Goal: Task Accomplishment & Management: Complete application form

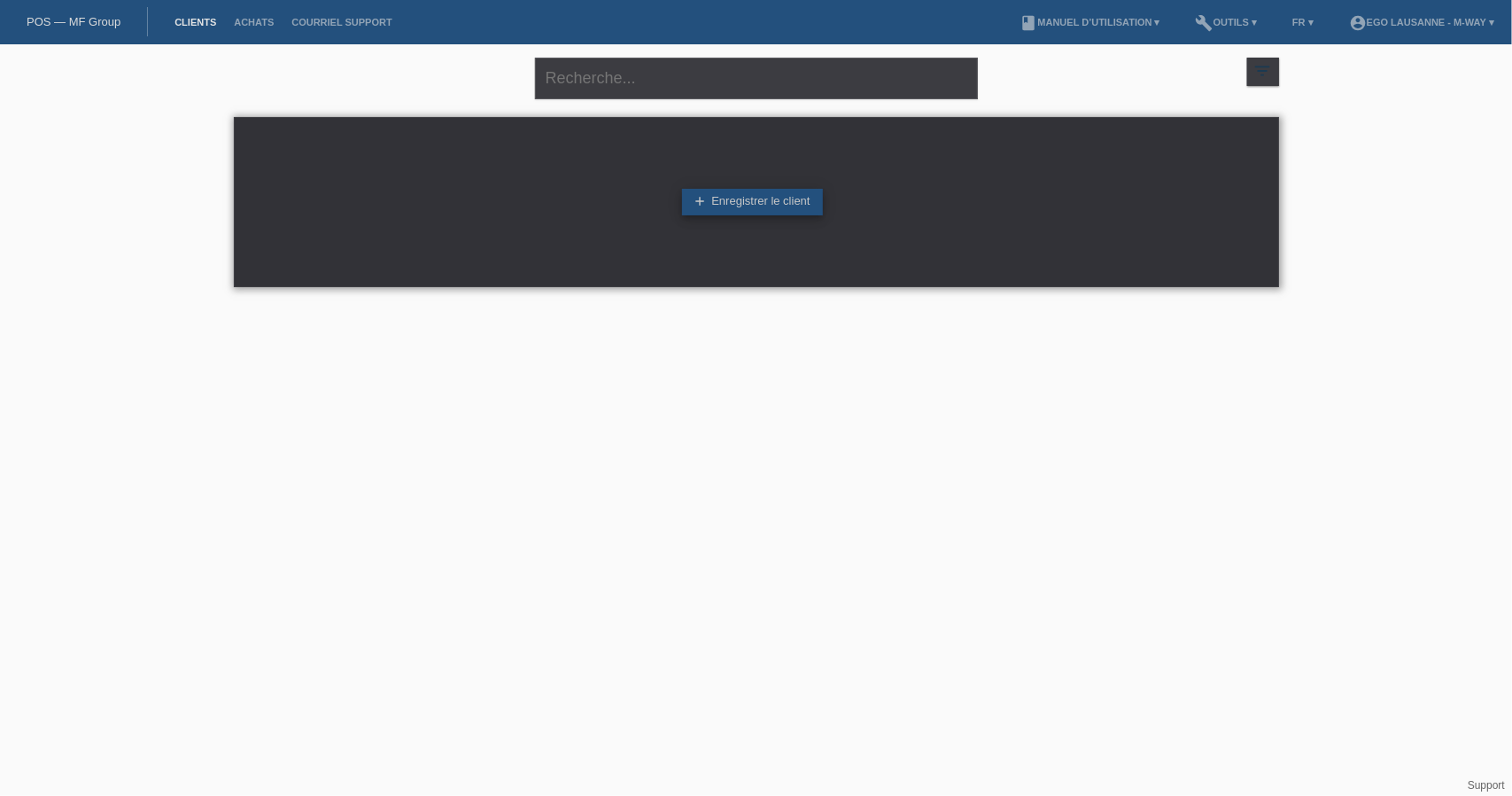
click at [730, 205] on link "add Enregistrer le client" at bounding box center [752, 201] width 140 height 27
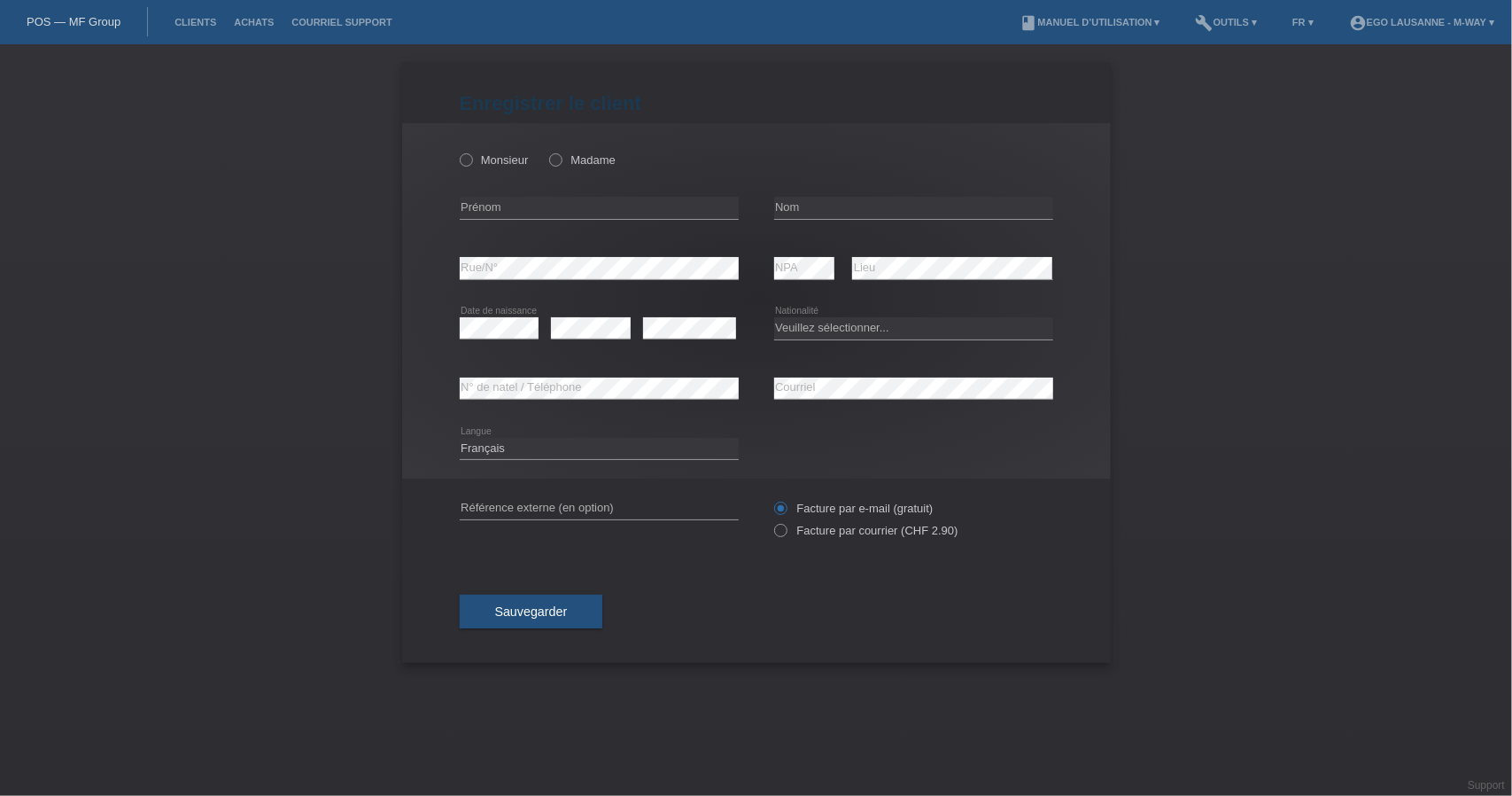
drag, startPoint x: 474, startPoint y: 161, endPoint x: 497, endPoint y: 176, distance: 27.5
click at [457, 151] on icon at bounding box center [457, 151] width 0 height 0
click at [472, 161] on input "Monsieur" at bounding box center [466, 160] width 12 height 12
radio input "true"
click at [564, 214] on input "text" at bounding box center [599, 208] width 279 height 22
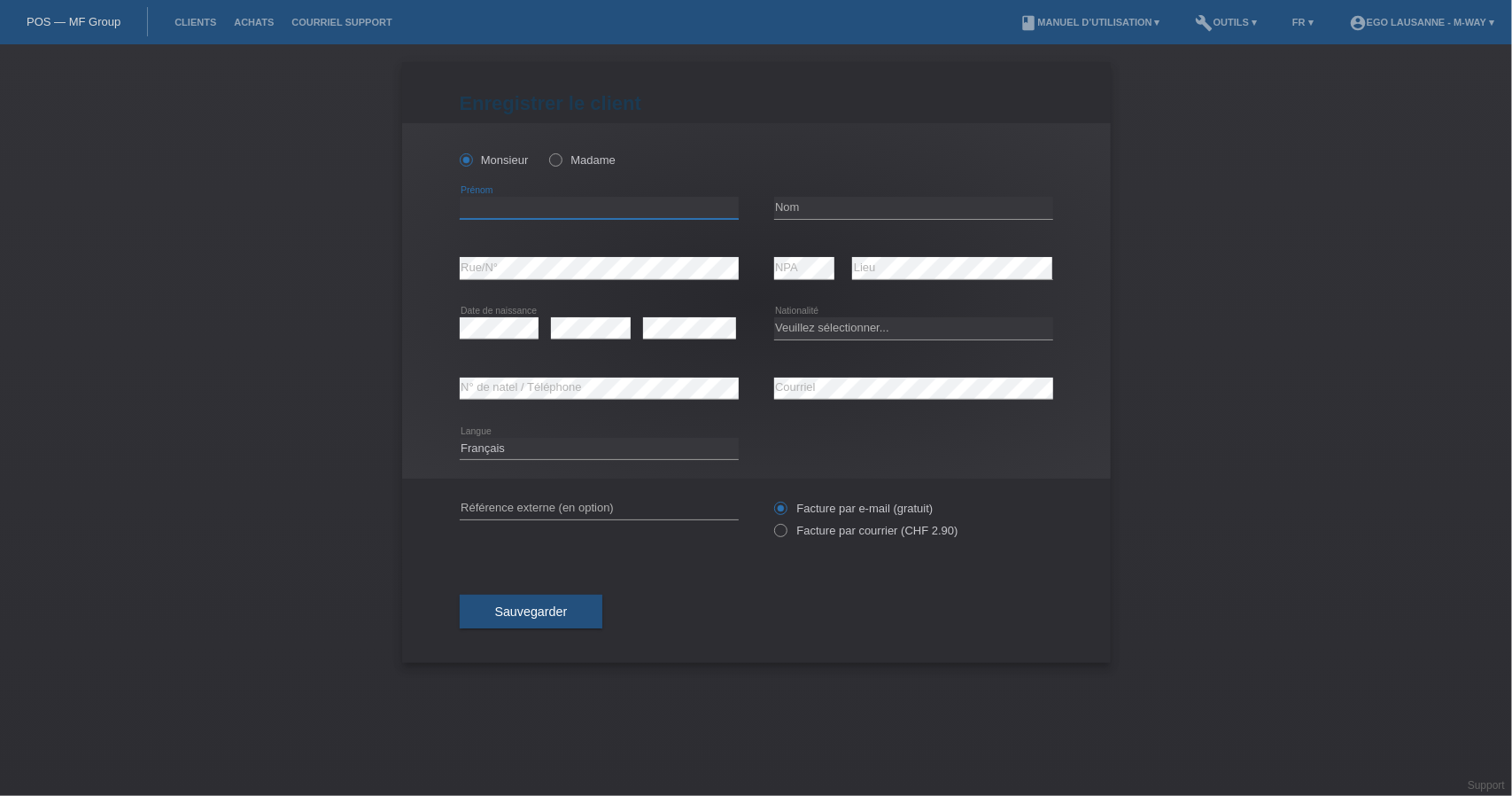
type input "j"
type input "[PERSON_NAME]"
type input "Cordoba"
click at [867, 318] on select "Veuillez sélectionner... [GEOGRAPHIC_DATA] [GEOGRAPHIC_DATA] [GEOGRAPHIC_DATA] …" at bounding box center [915, 327] width 279 height 21
select select "CH"
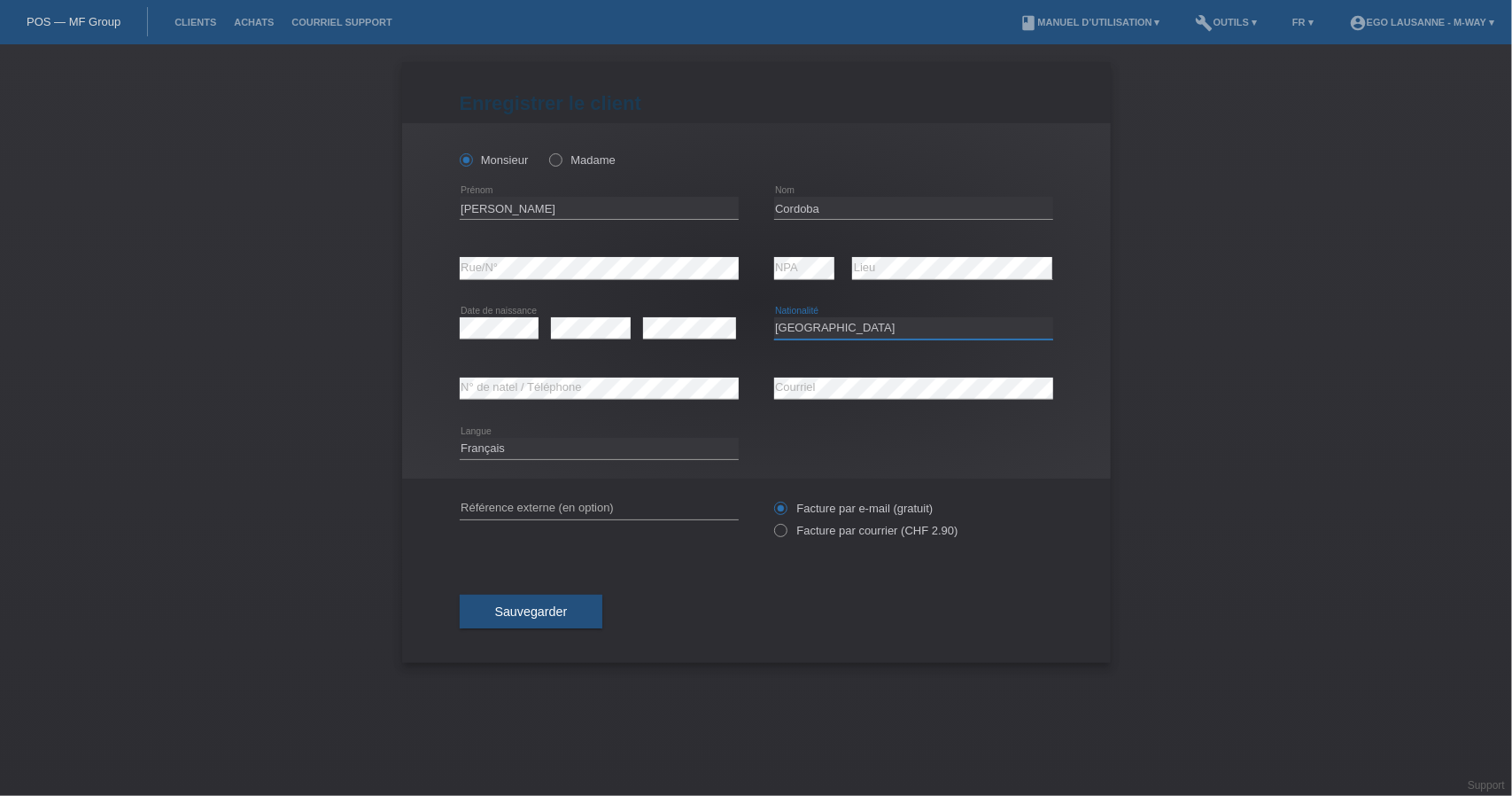
click at [775, 317] on select "Veuillez sélectionner... [GEOGRAPHIC_DATA] [GEOGRAPHIC_DATA] [GEOGRAPHIC_DATA] …" at bounding box center [915, 327] width 279 height 21
